Goal: Information Seeking & Learning: Learn about a topic

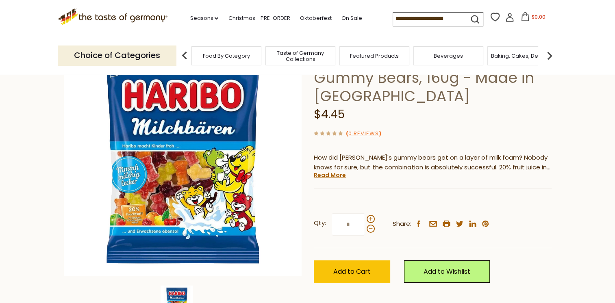
scroll to position [81, 0]
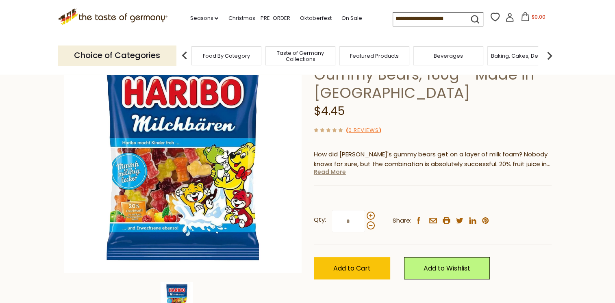
click at [333, 170] on link "Read More" at bounding box center [330, 172] width 32 height 8
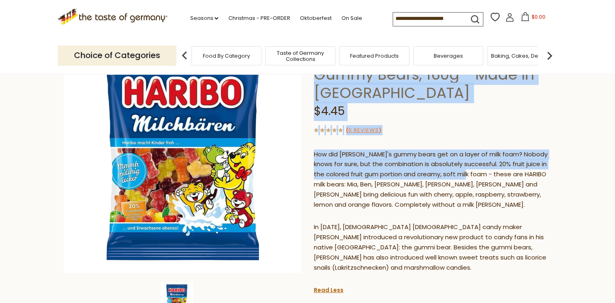
drag, startPoint x: 312, startPoint y: 154, endPoint x: 476, endPoint y: 175, distance: 165.0
click at [476, 175] on div "Home Food By Category Candy [PERSON_NAME] "Milch Bären" Milk Gummy Bears, 160g …" at bounding box center [308, 212] width 500 height 407
copy div "[PERSON_NAME] "Milch Bären" Milk Gummy Bears, 160g - Made in [GEOGRAPHIC_DATA] …"
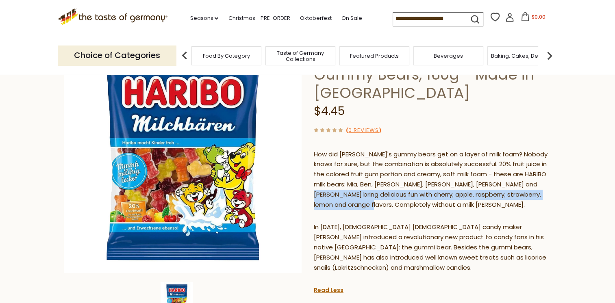
drag, startPoint x: 526, startPoint y: 184, endPoint x: 540, endPoint y: 204, distance: 24.0
click at [540, 204] on p "How did [PERSON_NAME]'s gummy bears get on a layer of milk foam? Nobody knows f…" at bounding box center [433, 179] width 238 height 61
copy p "cherry, apple, raspberry, strawberry, lemon and orange flavors. Completely with…"
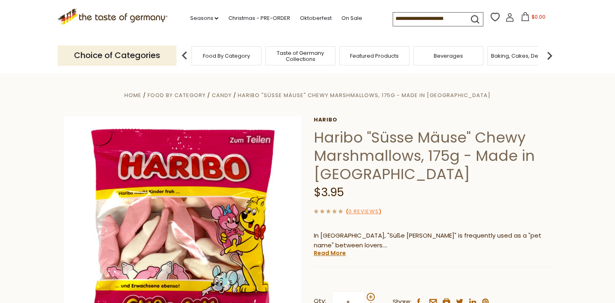
scroll to position [41, 0]
